Goal: Transaction & Acquisition: Purchase product/service

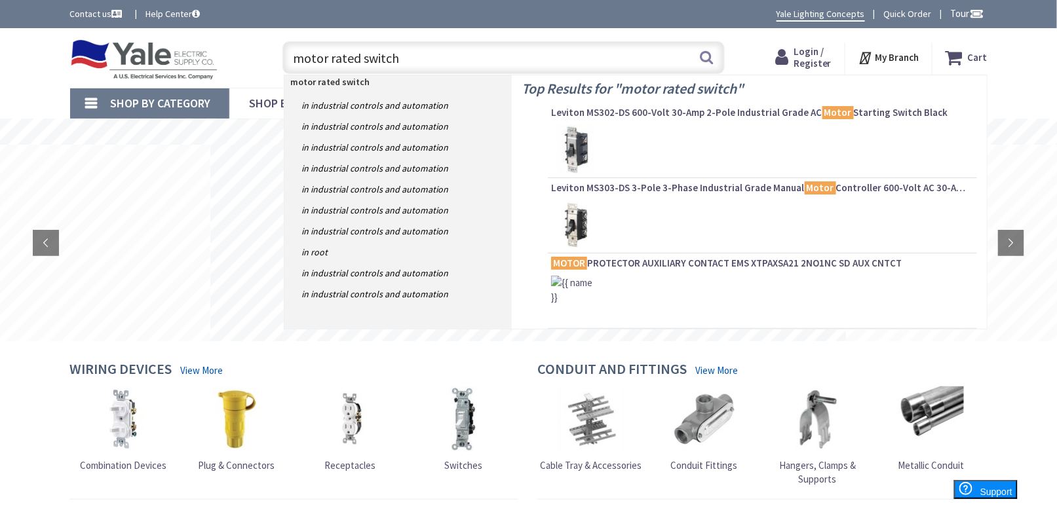
type input "motor rated switch"
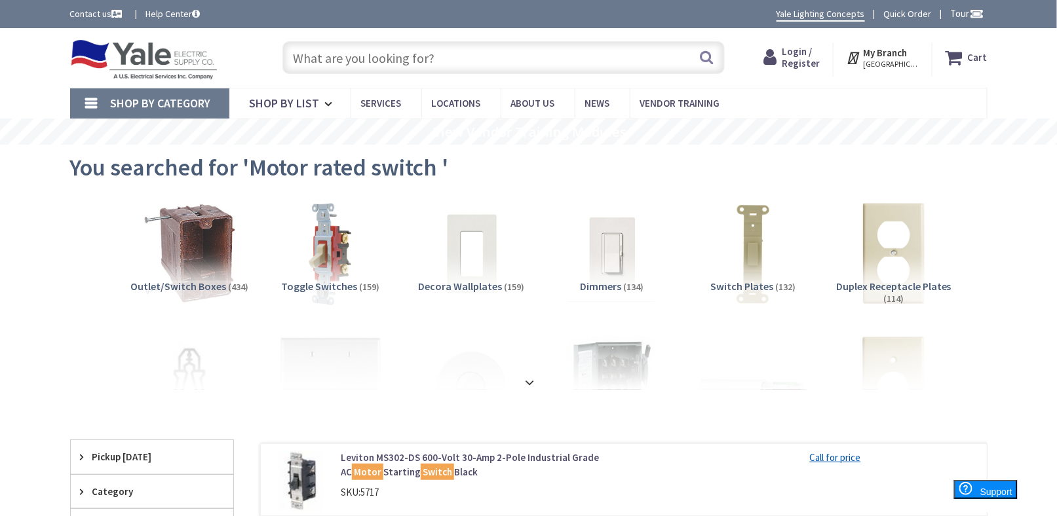
scroll to position [197, 0]
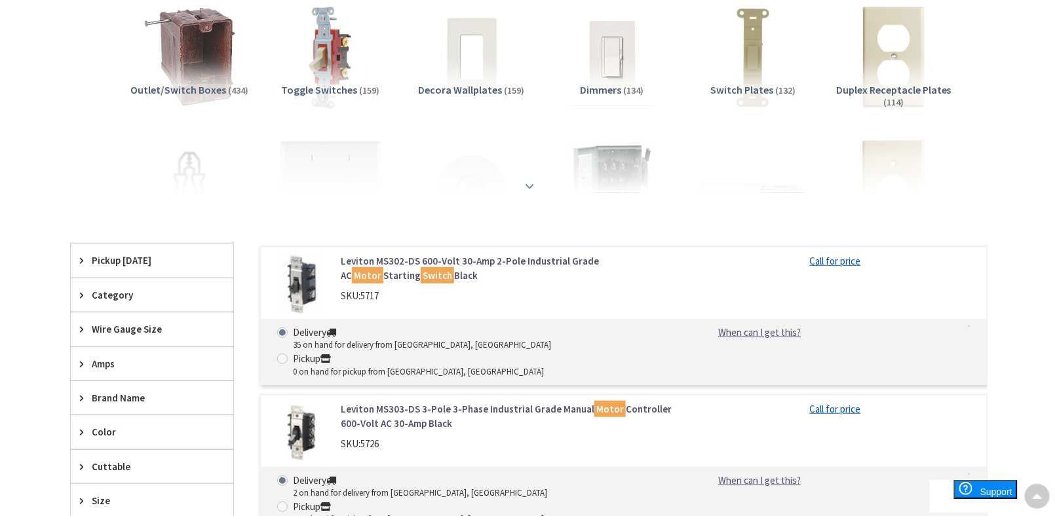
click at [525, 188] on strong at bounding box center [530, 186] width 16 height 14
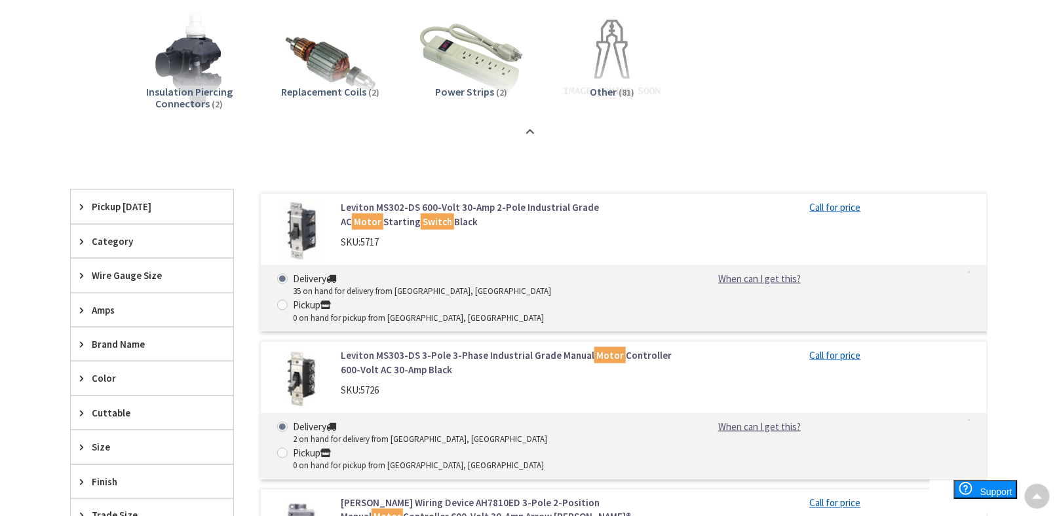
scroll to position [2359, 0]
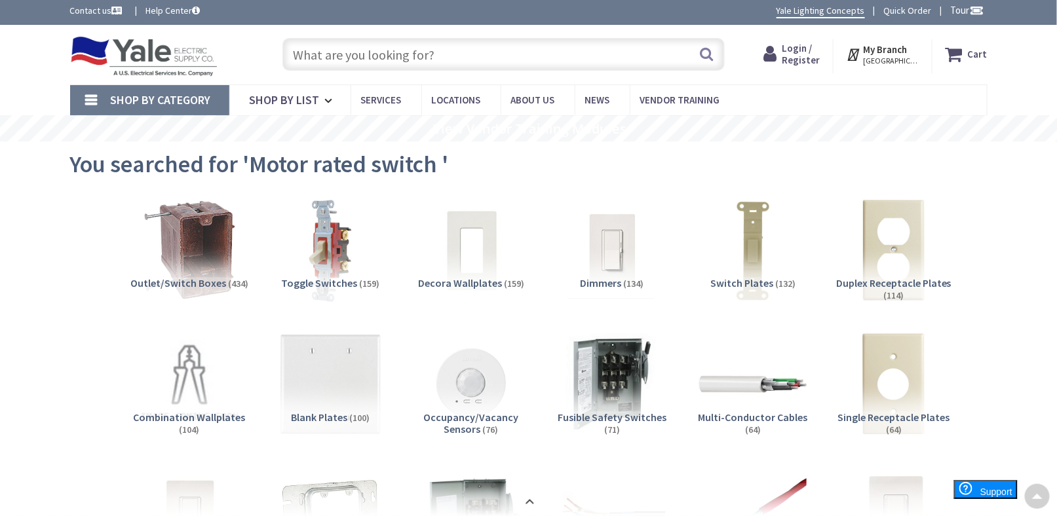
scroll to position [0, 0]
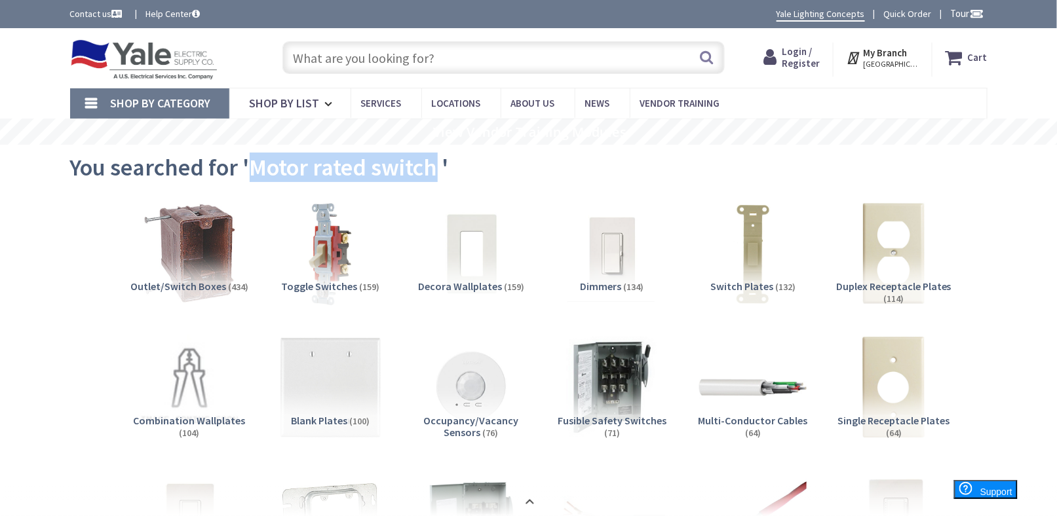
drag, startPoint x: 252, startPoint y: 168, endPoint x: 436, endPoint y: 172, distance: 184.8
click at [436, 172] on span "You searched for 'Motor rated switch '" at bounding box center [259, 167] width 379 height 29
copy span "Motor rated switch"
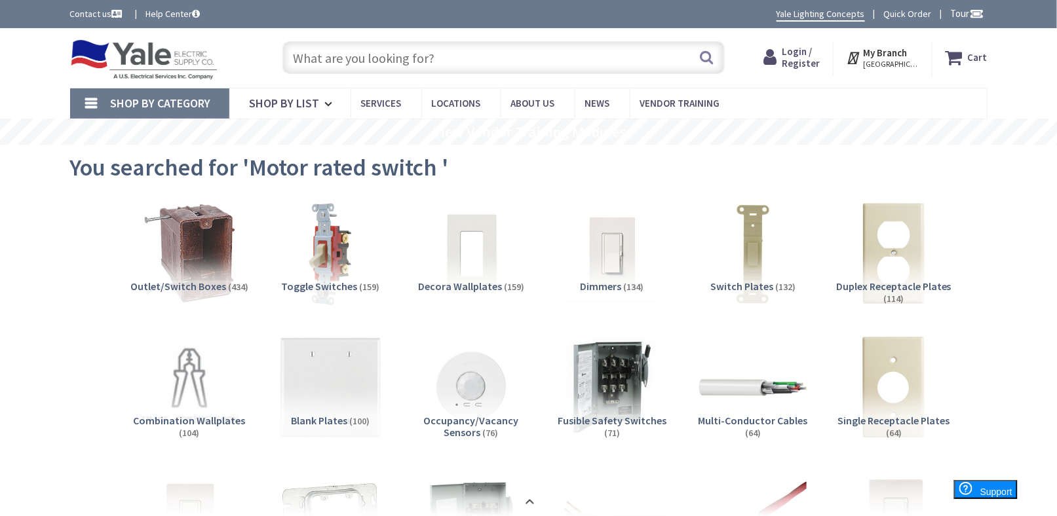
click at [345, 57] on input "text" at bounding box center [503, 57] width 442 height 33
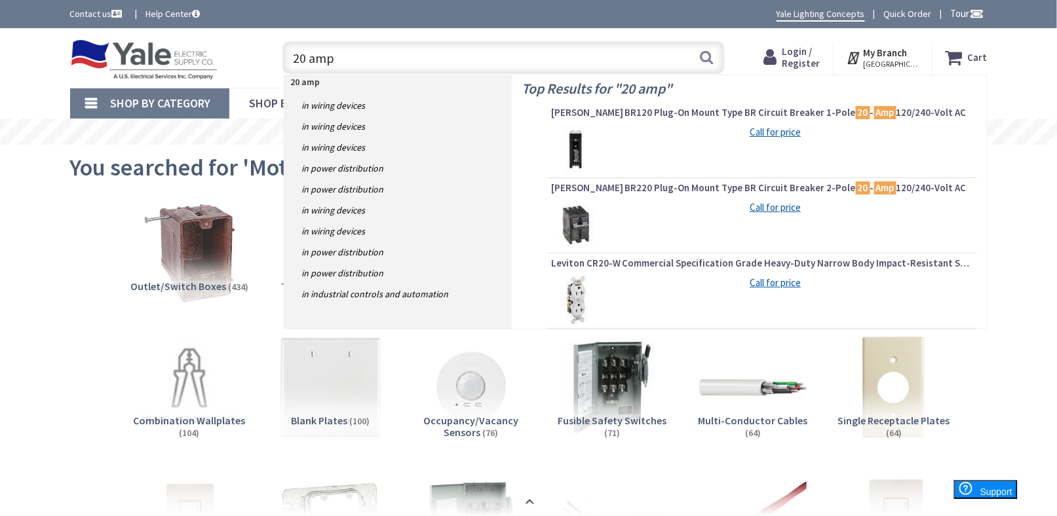
paste input "Motor rated switch"
type input "20 amp Motor rated switch"
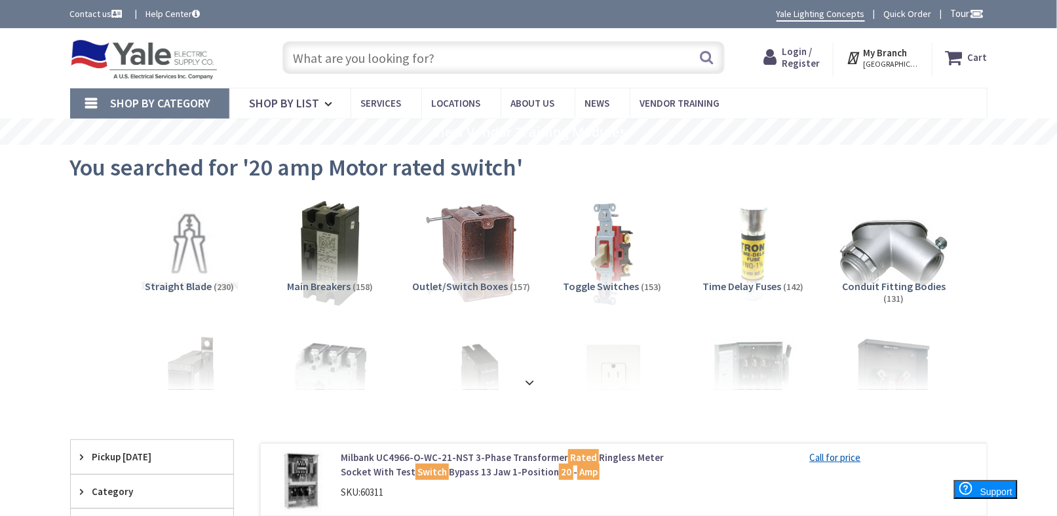
click at [604, 292] on span "Toggle Switches" at bounding box center [601, 286] width 76 height 13
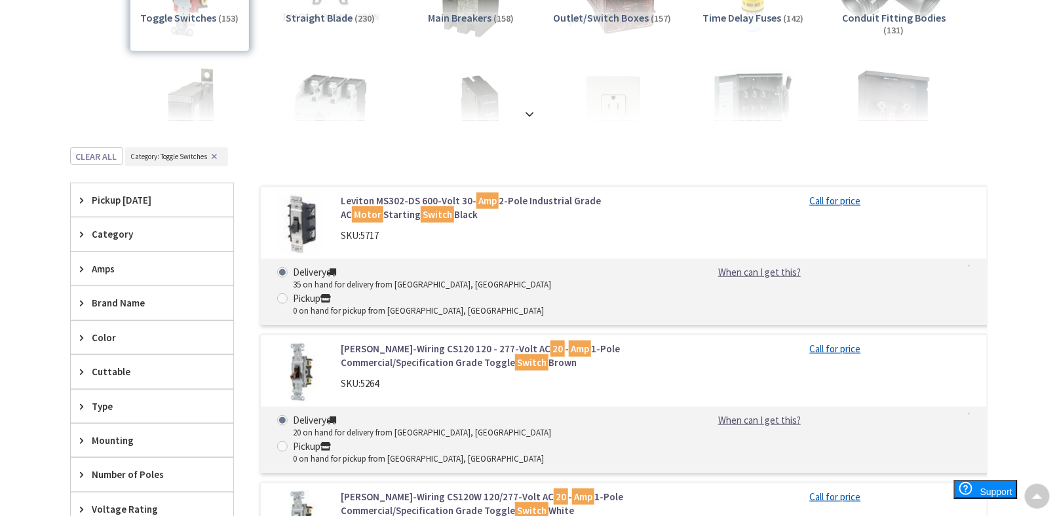
scroll to position [262, 0]
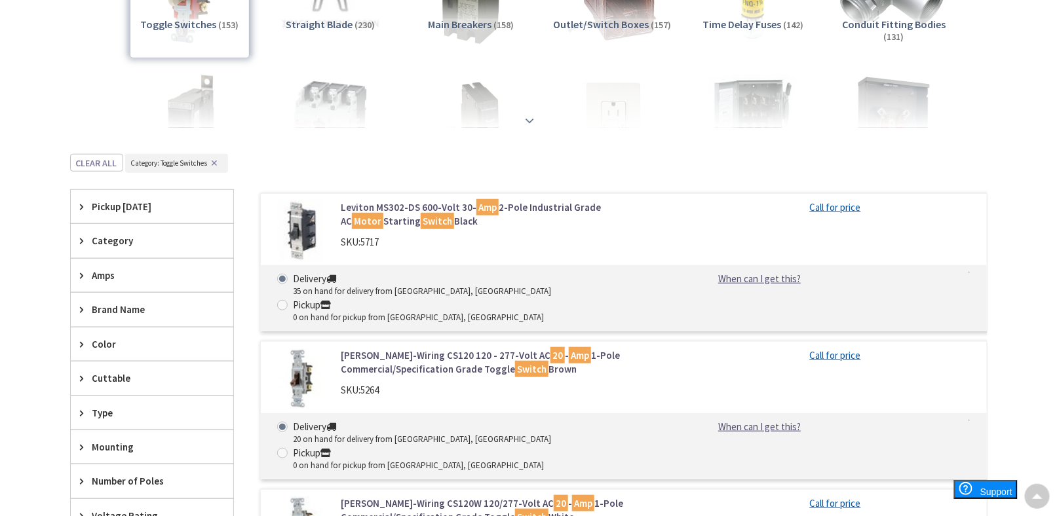
click at [527, 123] on strong at bounding box center [530, 120] width 16 height 14
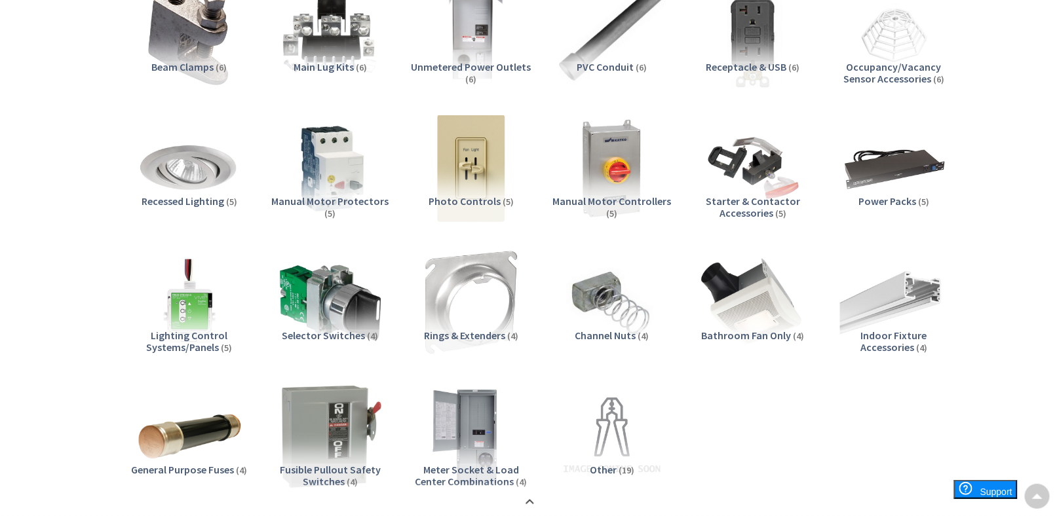
scroll to position [2490, 0]
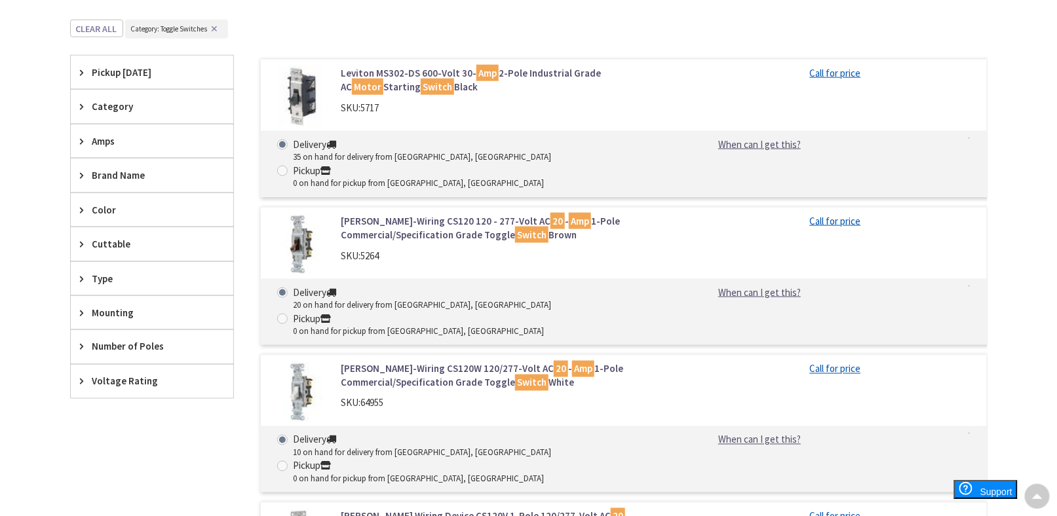
click at [438, 70] on link "Leviton MS302-DS 600-Volt 30- Amp 2-Pole Industrial Grade AC Motor Starting Swi…" at bounding box center [508, 80] width 334 height 28
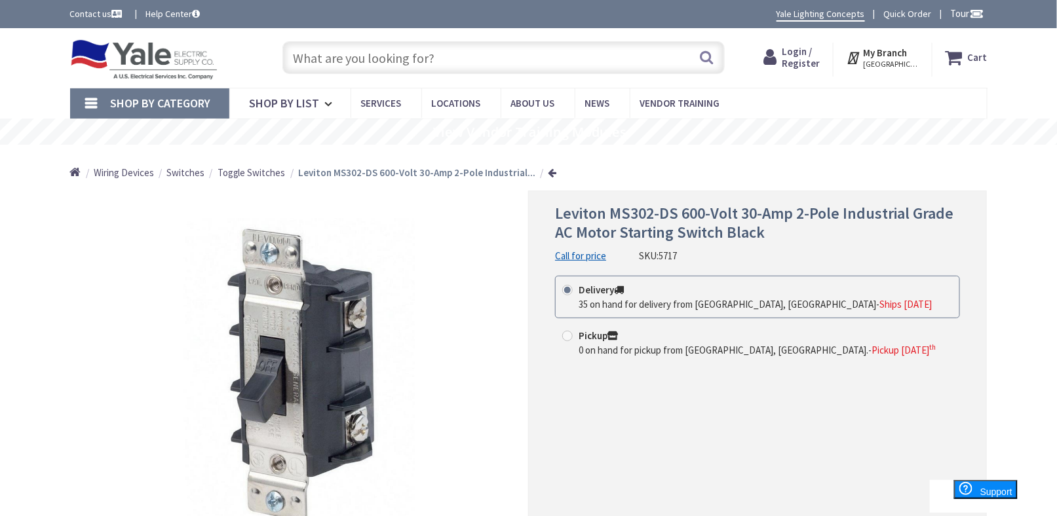
click at [105, 255] on div "*Images are for illustration purposes only and may not be an exact representati…" at bounding box center [299, 380] width 459 height 379
click at [334, 58] on input "text" at bounding box center [503, 57] width 442 height 33
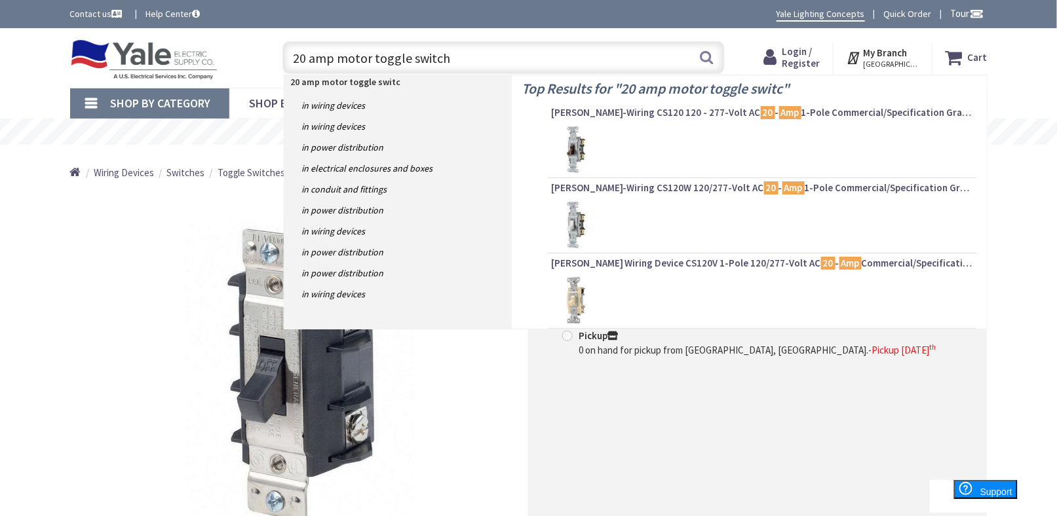
type input "20 amp motor toggle switch"
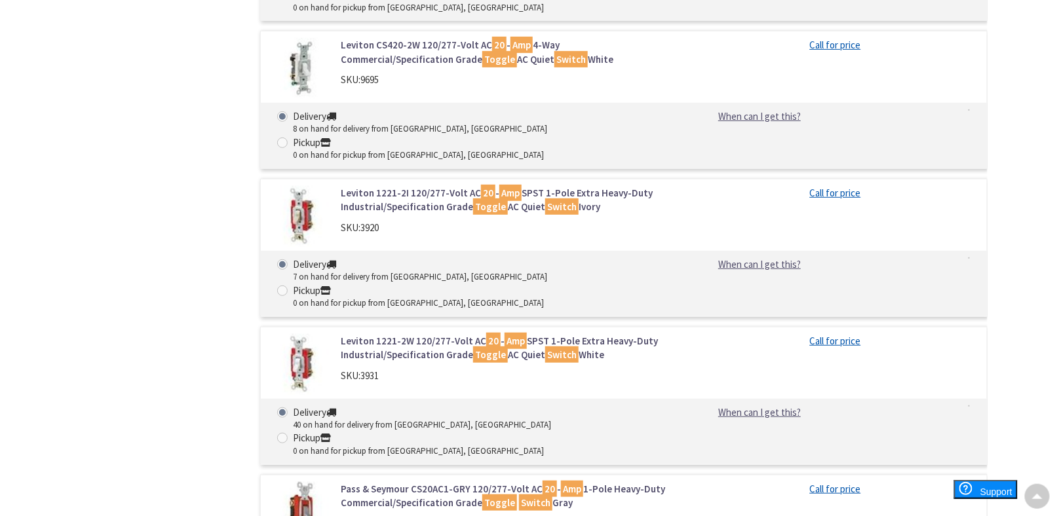
scroll to position [3997, 0]
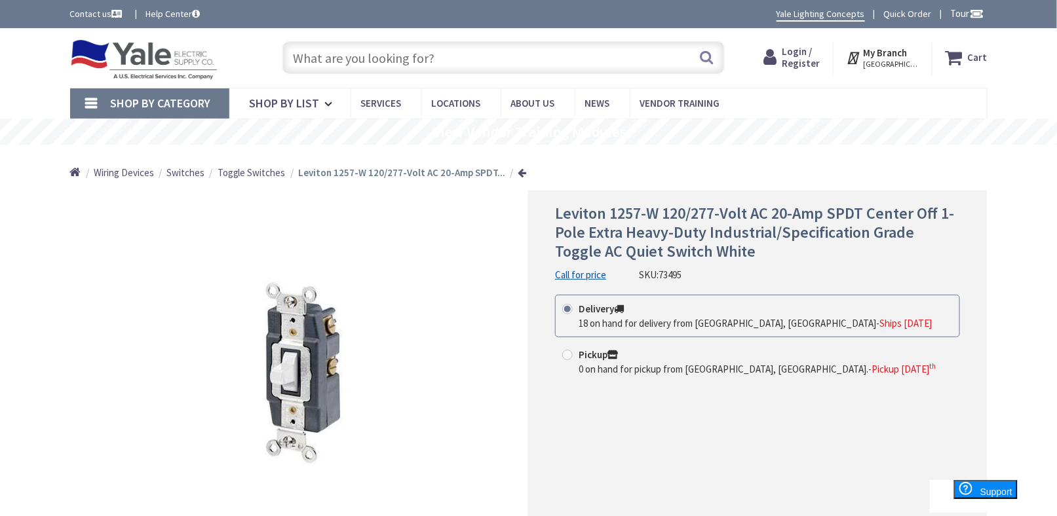
click at [127, 66] on img at bounding box center [144, 59] width 148 height 41
